Goal: Task Accomplishment & Management: Use online tool/utility

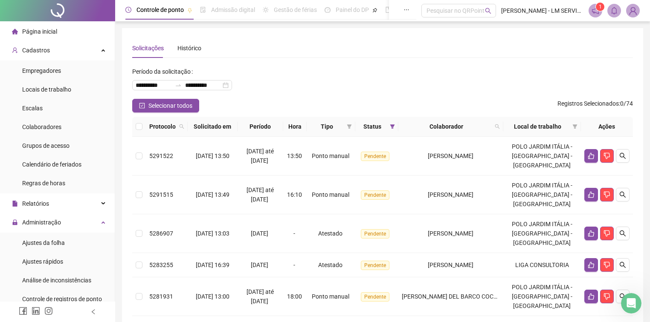
click at [59, 35] on li "Página inicial" at bounding box center [57, 31] width 111 height 17
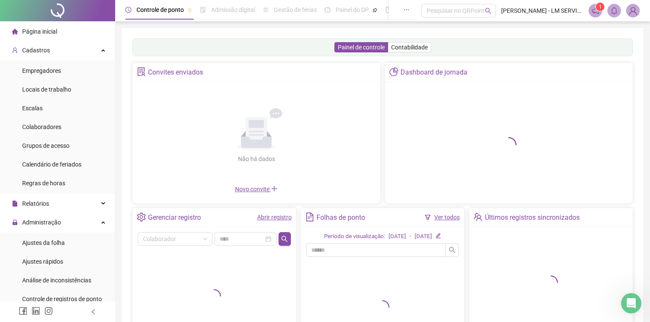
click at [446, 216] on link "Ver todos" at bounding box center [447, 217] width 26 height 7
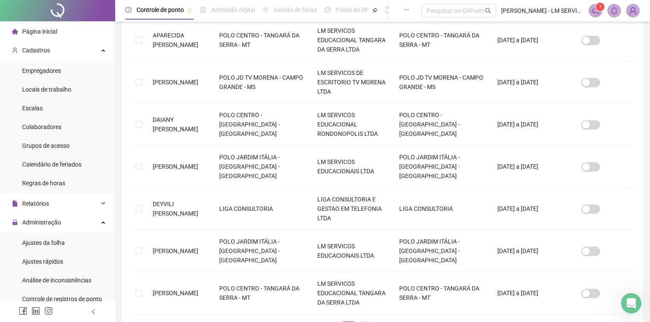
click at [364, 322] on link "2" at bounding box center [365, 328] width 13 height 13
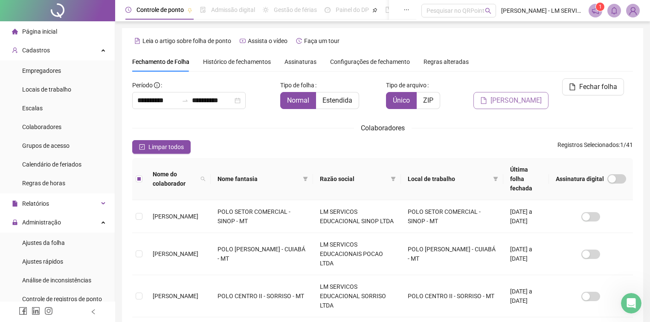
click at [519, 96] on span "[PERSON_NAME]" at bounding box center [516, 101] width 51 height 10
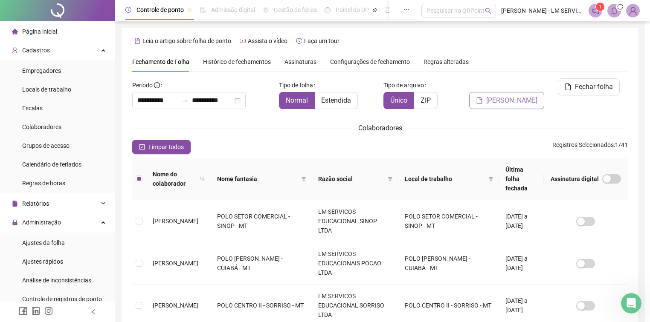
scroll to position [13, 0]
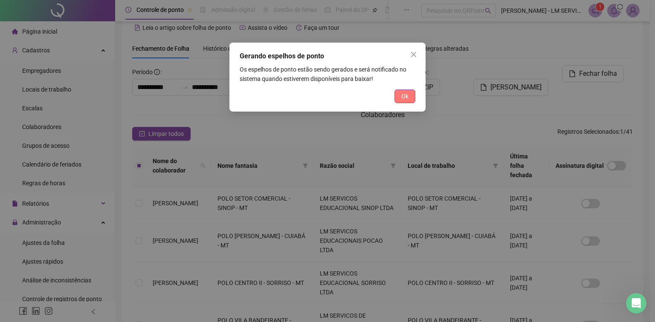
click at [411, 94] on button "Ok" at bounding box center [405, 97] width 21 height 14
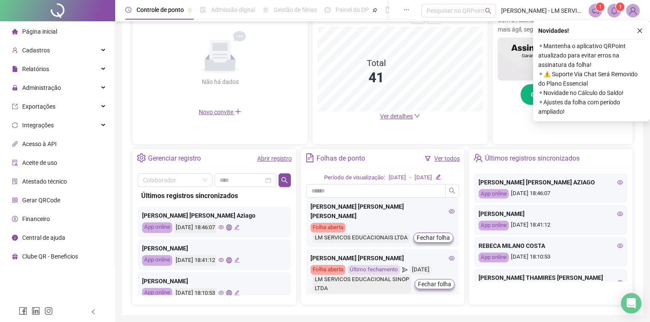
scroll to position [205, 0]
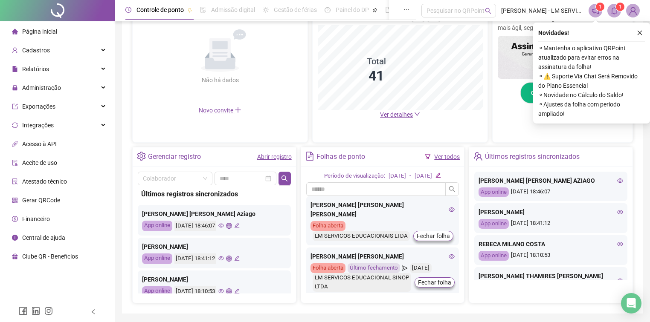
click at [446, 159] on link "Ver todos" at bounding box center [447, 157] width 26 height 7
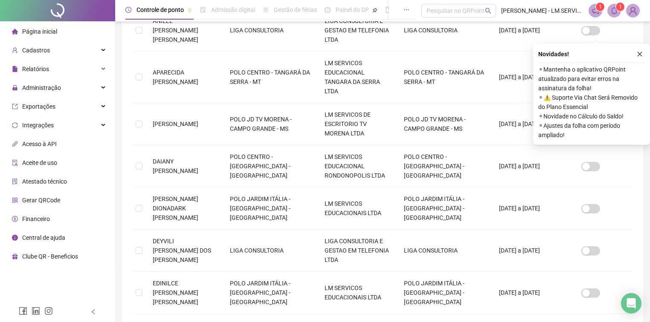
scroll to position [299, 0]
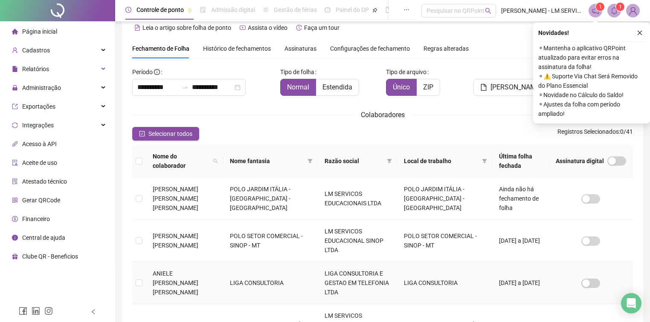
click at [363, 266] on td "LIGA CONSULTORIA E GESTAO EM TELEFONIA LTDA" at bounding box center [357, 283] width 79 height 42
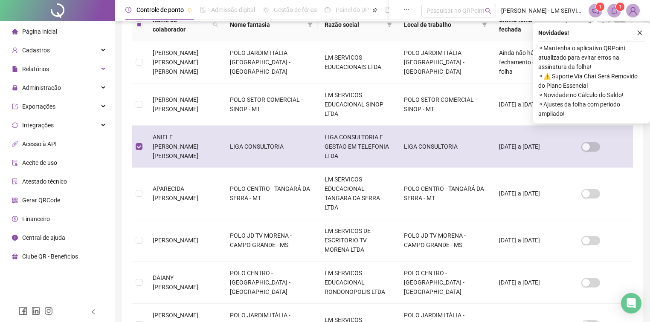
click at [163, 140] on span "[PERSON_NAME]" at bounding box center [176, 147] width 46 height 26
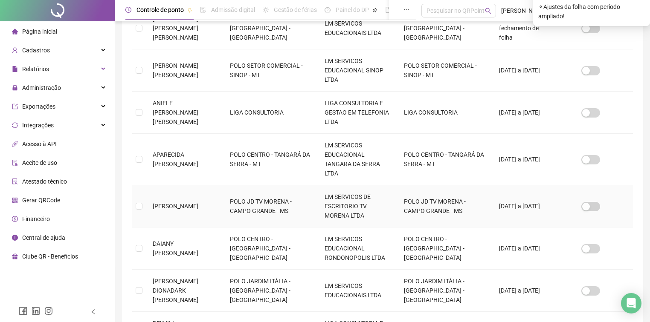
scroll to position [252, 0]
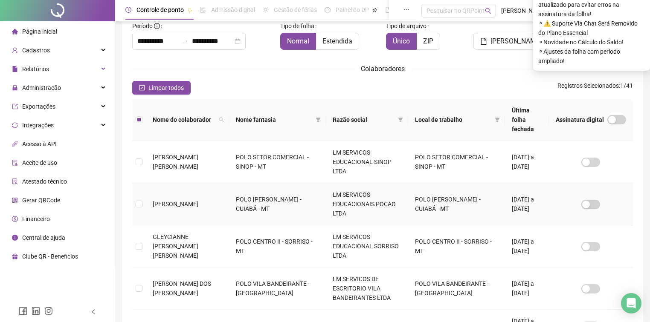
scroll to position [0, 0]
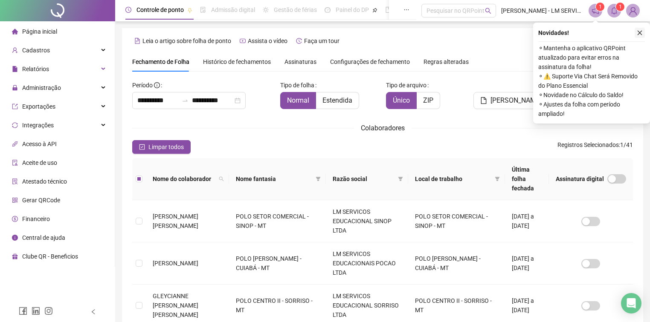
click at [640, 31] on icon "close" at bounding box center [640, 33] width 6 height 6
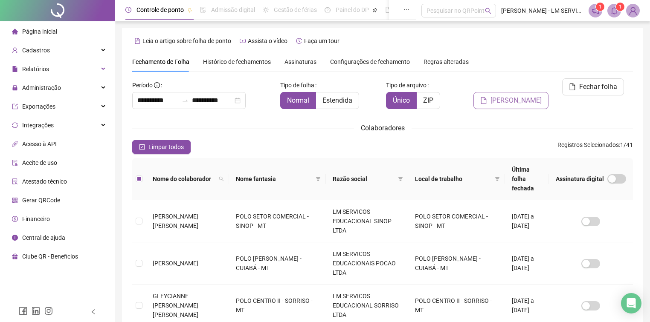
click at [526, 96] on span "[PERSON_NAME]" at bounding box center [516, 101] width 51 height 10
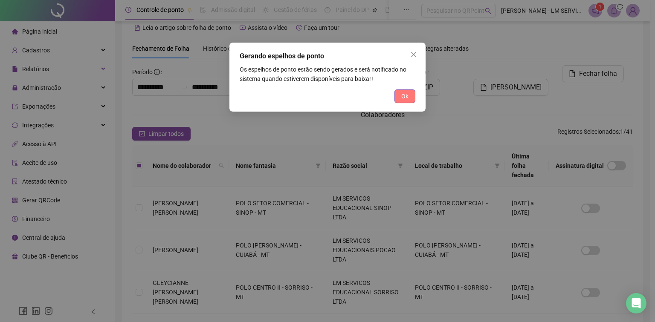
click at [408, 98] on span "Ok" at bounding box center [404, 96] width 7 height 9
